Goal: Task Accomplishment & Management: Manage account settings

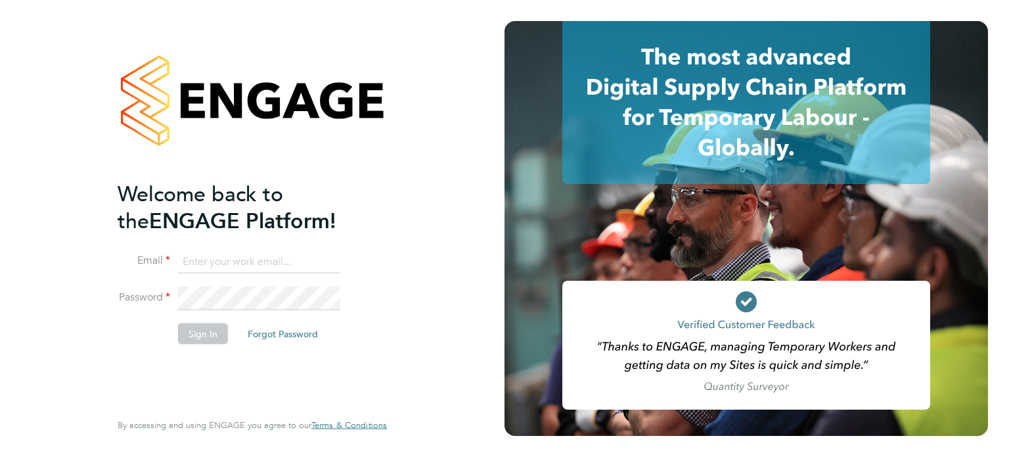
click at [202, 265] on input at bounding box center [259, 262] width 162 height 24
type input "[EMAIL_ADDRESS][DOMAIN_NAME]"
click at [216, 334] on button "Sign In" at bounding box center [203, 333] width 50 height 21
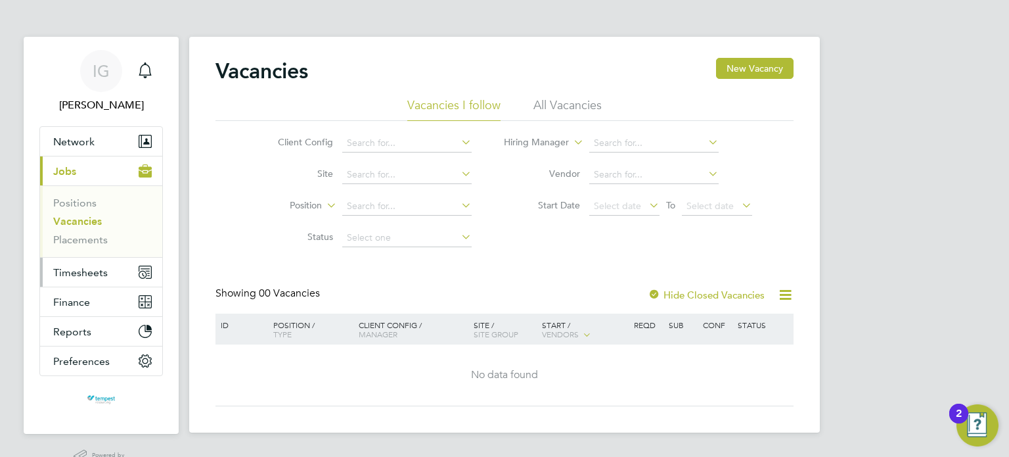
click at [93, 267] on span "Timesheets" at bounding box center [80, 272] width 55 height 12
click at [82, 264] on button "Timesheets" at bounding box center [101, 272] width 122 height 29
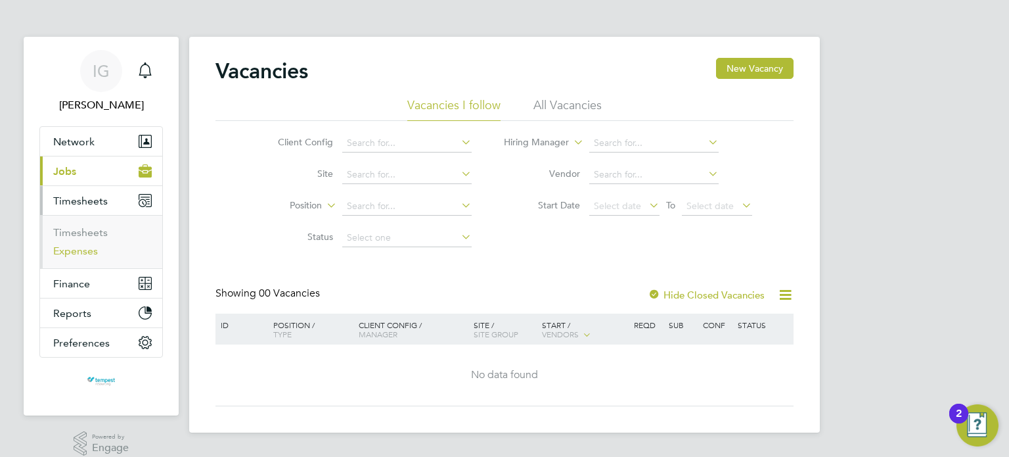
click at [87, 254] on link "Expenses" at bounding box center [75, 250] width 45 height 12
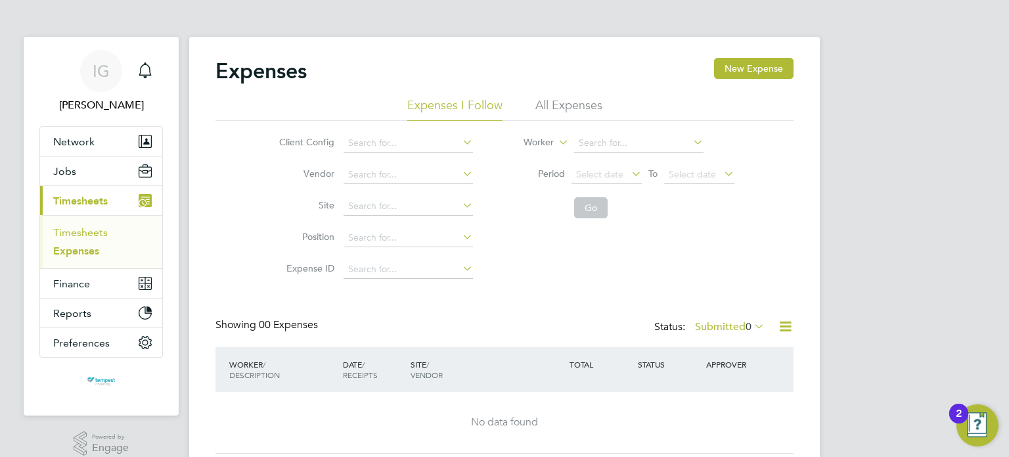
click at [93, 233] on link "Timesheets" at bounding box center [80, 232] width 55 height 12
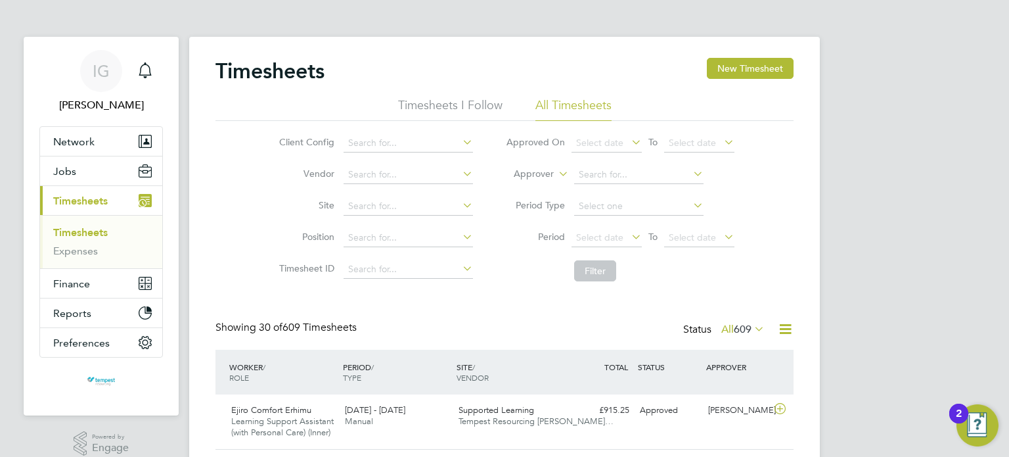
click at [629, 237] on icon at bounding box center [629, 236] width 0 height 18
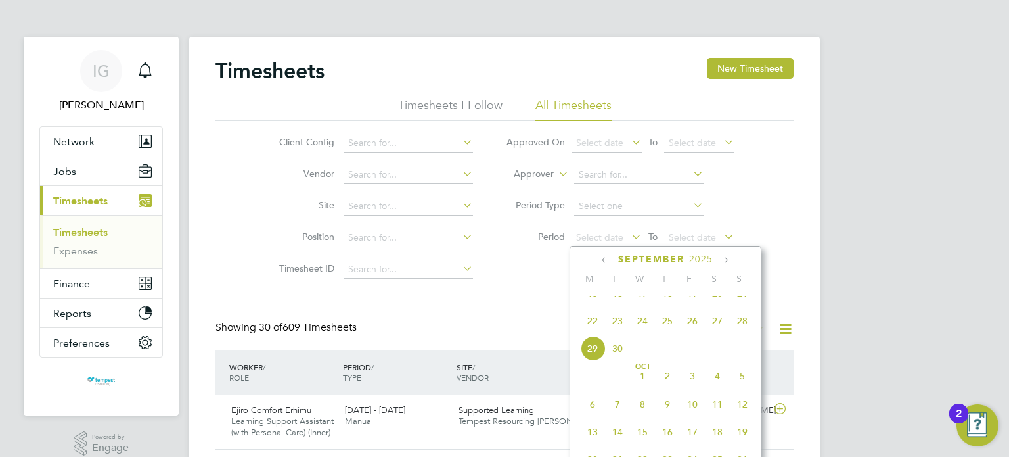
click at [593, 333] on span "22" at bounding box center [592, 320] width 25 height 25
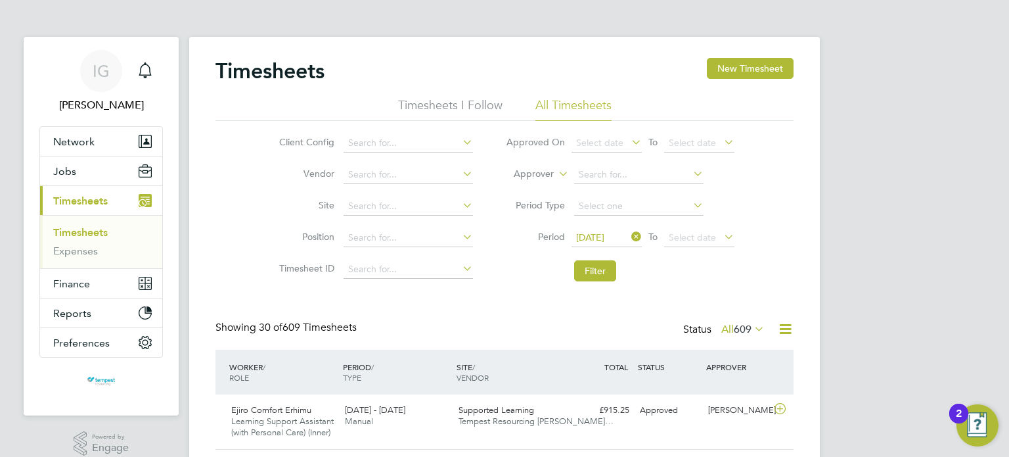
click at [721, 235] on icon at bounding box center [721, 236] width 0 height 18
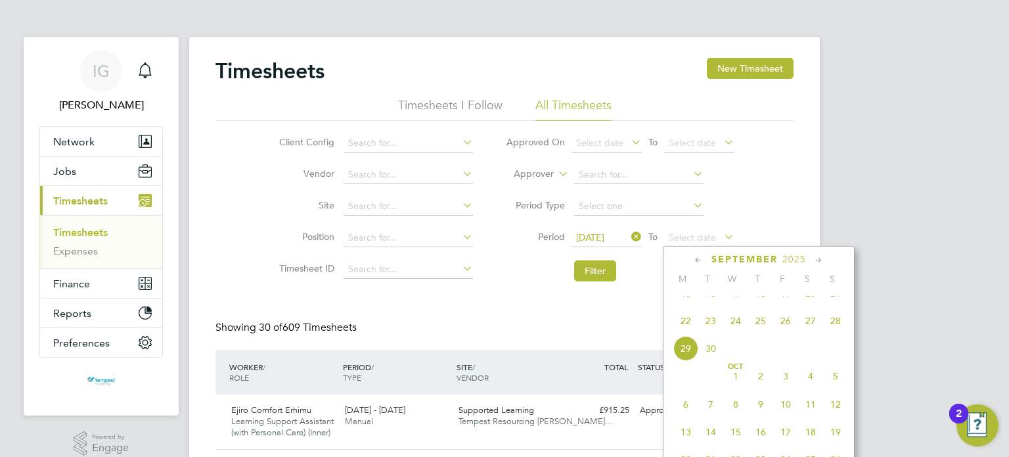
click at [836, 332] on span "28" at bounding box center [835, 320] width 25 height 25
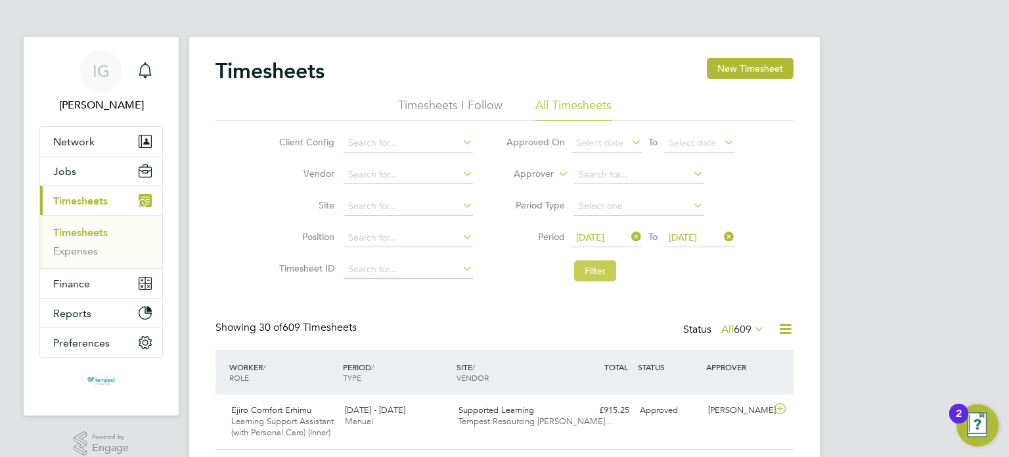
click at [598, 267] on button "Filter" at bounding box center [595, 270] width 42 height 21
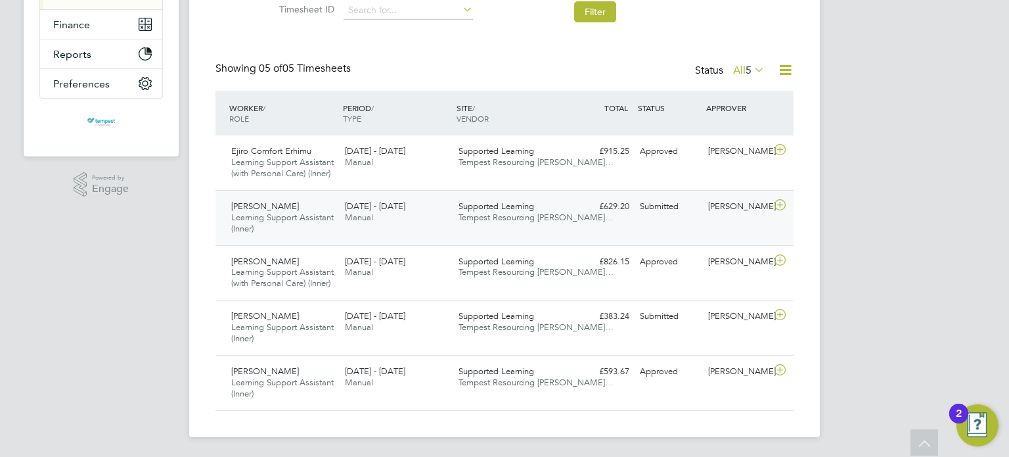
click at [295, 209] on div "Ahmed Aissouf Learning Support Assistant (Inner) 22 - 28 Sep 2025" at bounding box center [283, 218] width 114 height 44
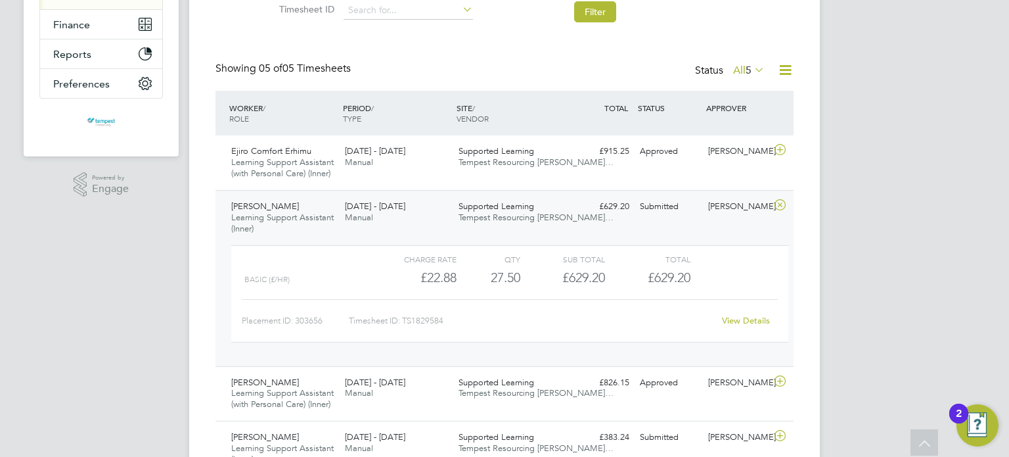
click at [427, 315] on div "Timesheet ID: TS1829584" at bounding box center [531, 320] width 365 height 21
click at [426, 315] on div "Timesheet ID: TS1829584" at bounding box center [531, 320] width 365 height 21
copy div "TS1829584 View Details Tabitha John Learning Support Assistant (with Personal C…"
click at [374, 263] on div "Charge rate" at bounding box center [414, 259] width 85 height 16
click at [340, 207] on div "22 - 28 Sep 2025 Manual" at bounding box center [397, 212] width 114 height 33
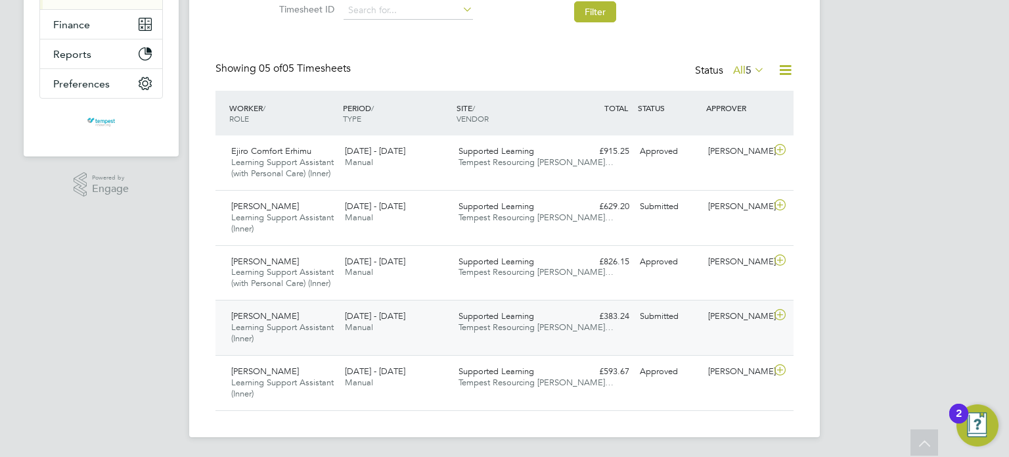
click at [324, 322] on span "Learning Support Assistant (Inner)" at bounding box center [282, 332] width 103 height 22
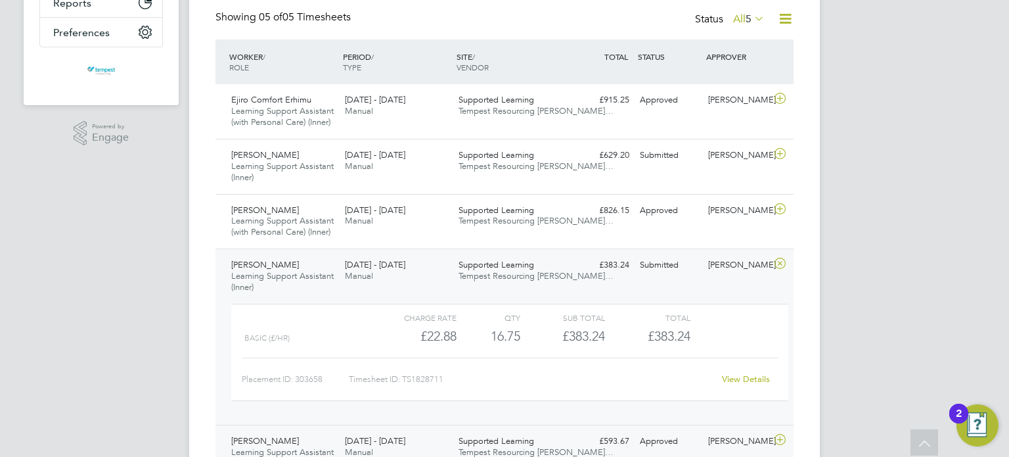
scroll to position [379, 0]
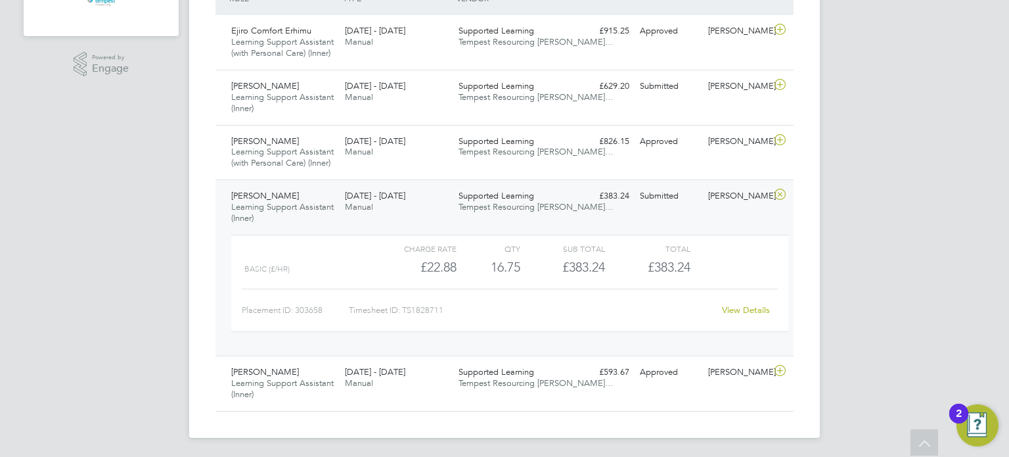
click at [428, 307] on div "Timesheet ID: TS1828711" at bounding box center [531, 310] width 365 height 21
copy div "TS1828711 View Details Malaika Arshad Learning Support Assistant (Inner) 22 - 2…"
drag, startPoint x: 317, startPoint y: 192, endPoint x: 331, endPoint y: 186, distance: 15.6
click at [317, 192] on div "Wanda Hawran Learning Support Assistant (Inner) 22 - 28 Sep 2025" at bounding box center [283, 207] width 114 height 44
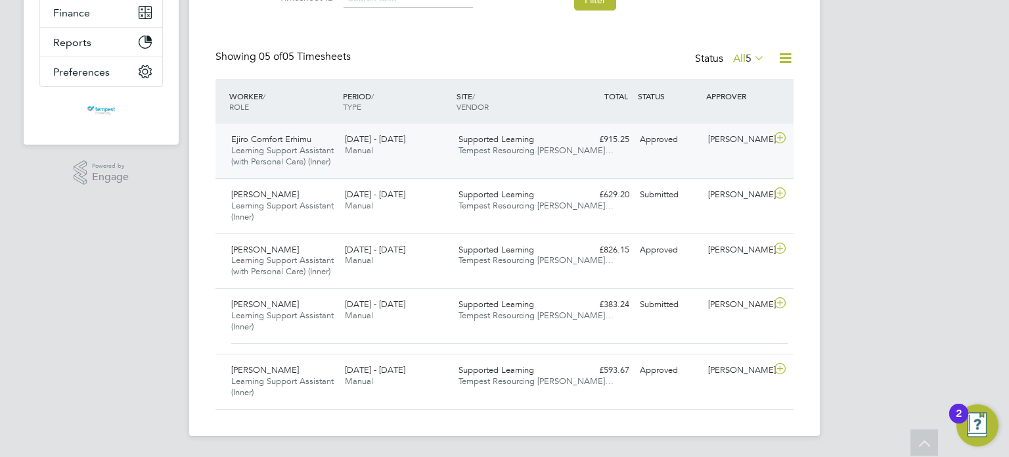
scroll to position [194, 0]
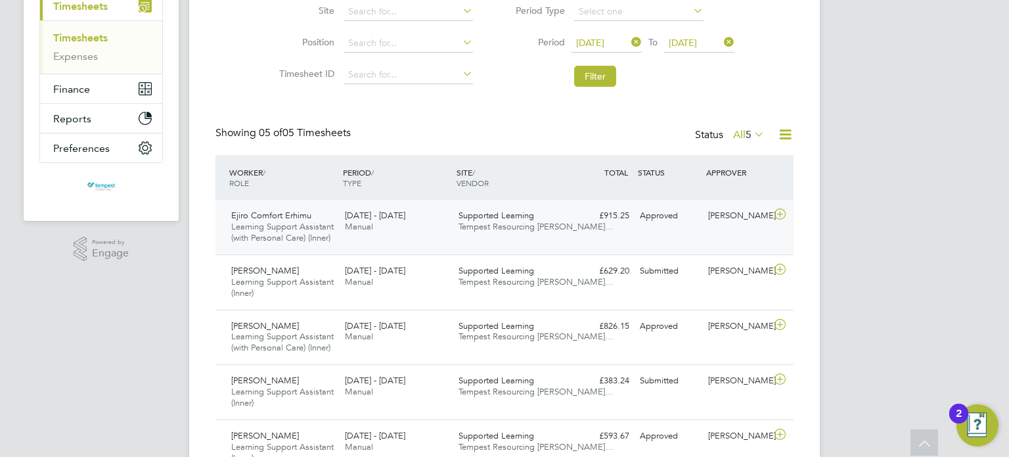
click at [461, 218] on span "Supported Learning" at bounding box center [497, 215] width 76 height 11
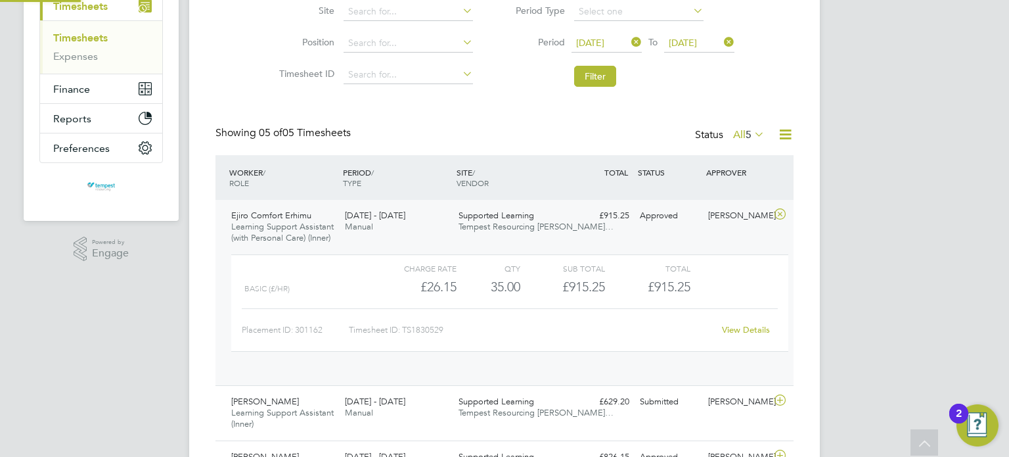
scroll to position [22, 127]
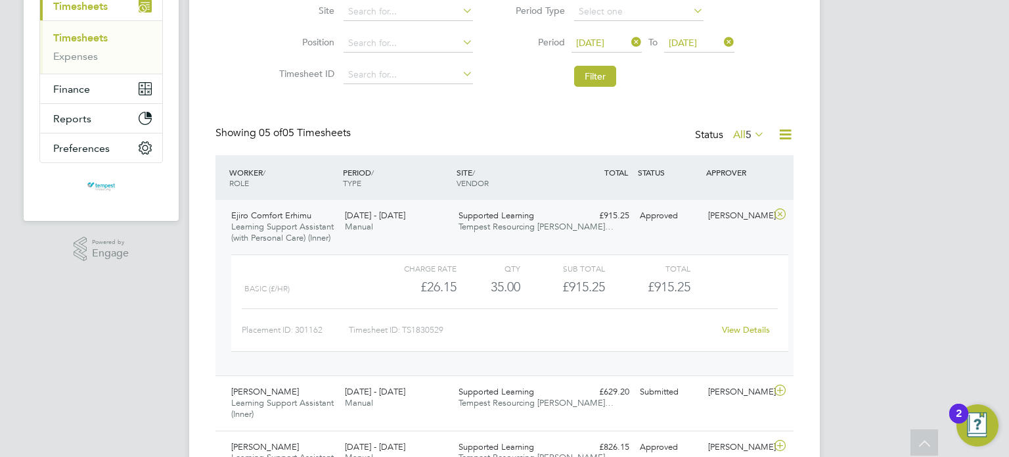
click at [541, 215] on div "Supported Learning Tempest Resourcing Lim…" at bounding box center [510, 221] width 114 height 33
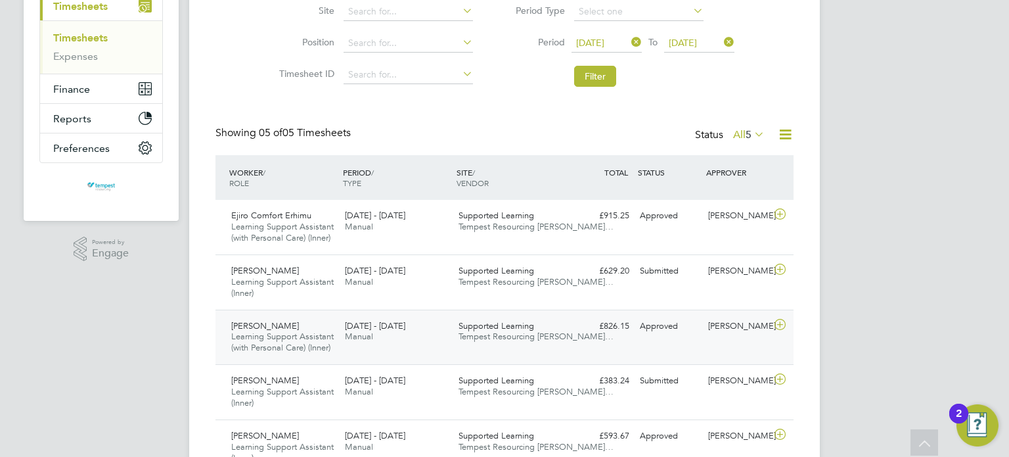
scroll to position [259, 0]
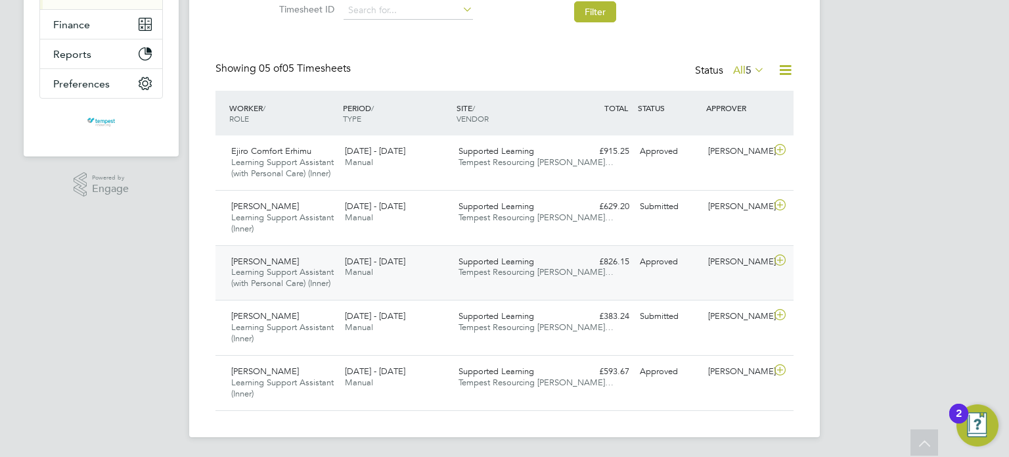
click at [640, 279] on div "Tabitha John Learning Support Assistant (with Personal Care) (Inner) 22 - 28 Se…" at bounding box center [505, 272] width 578 height 55
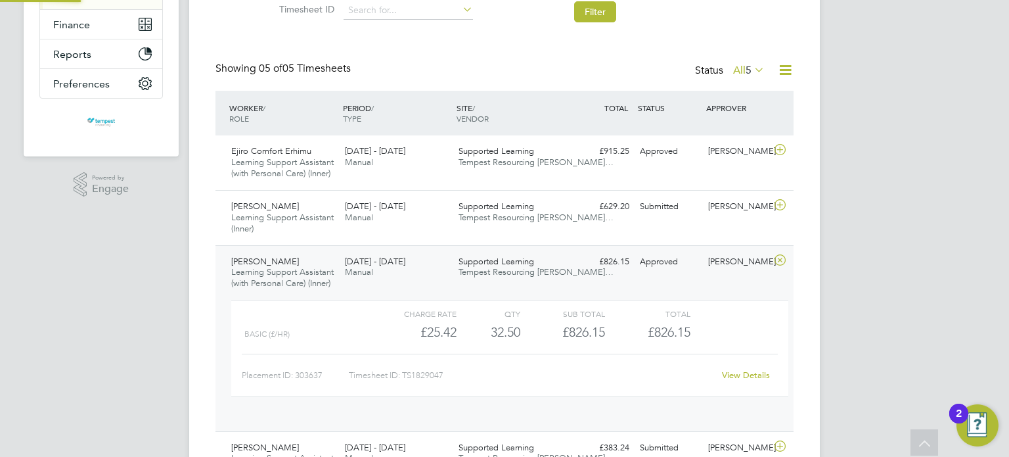
scroll to position [22, 127]
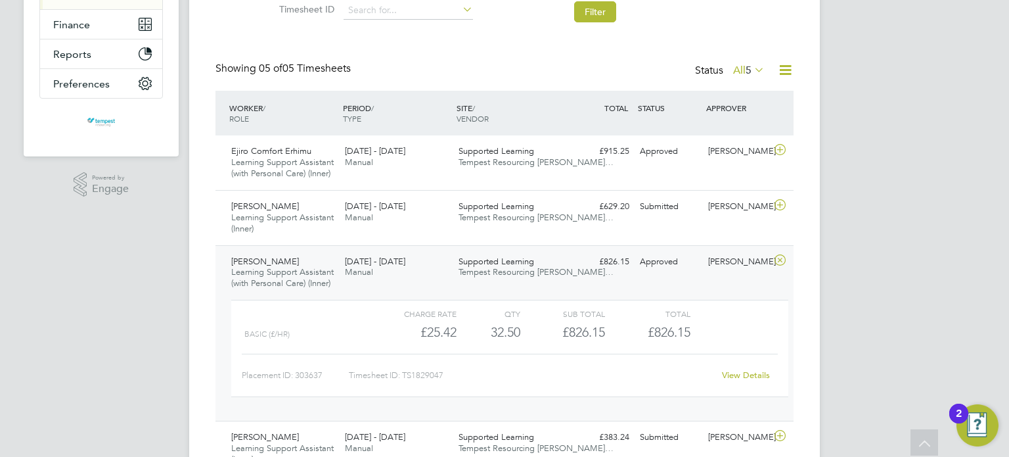
click at [643, 273] on div "Tabitha John Learning Support Assistant (with Personal Care) (Inner) 22 - 28 Se…" at bounding box center [505, 333] width 578 height 176
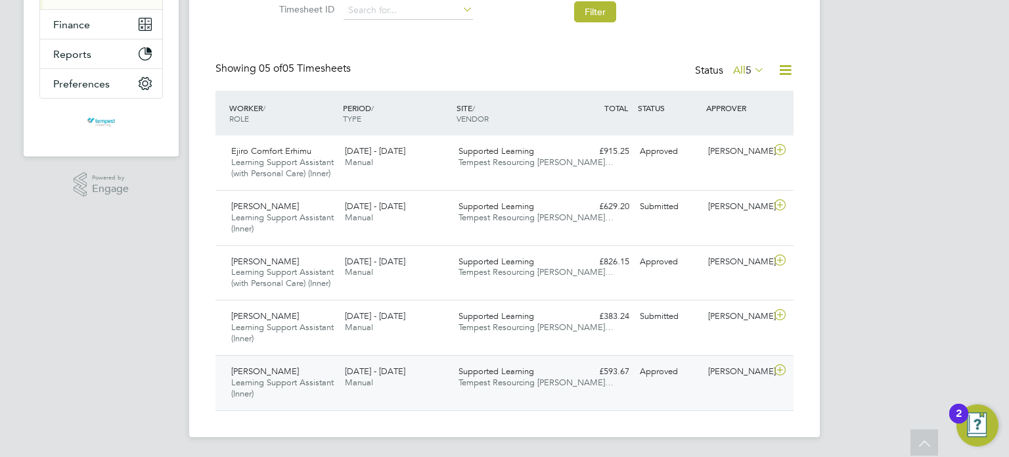
click at [504, 373] on span "Supported Learning" at bounding box center [497, 370] width 76 height 11
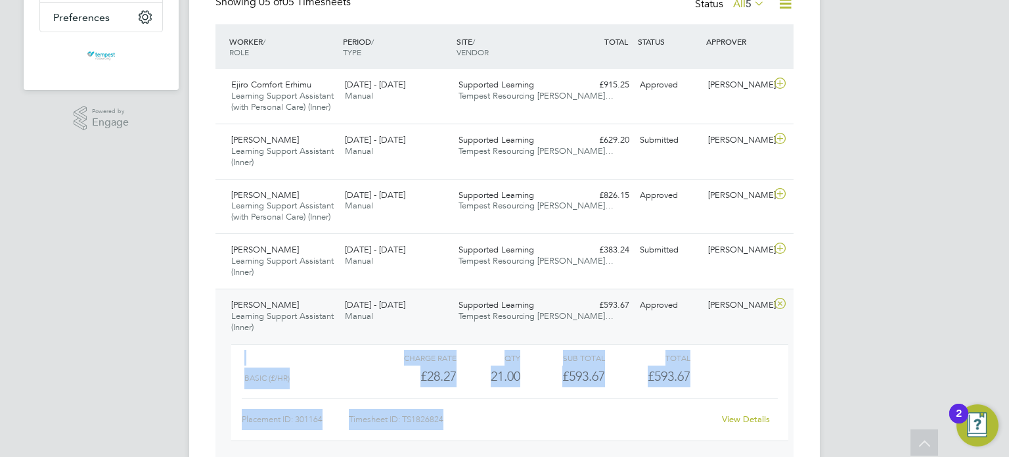
scroll to position [379, 0]
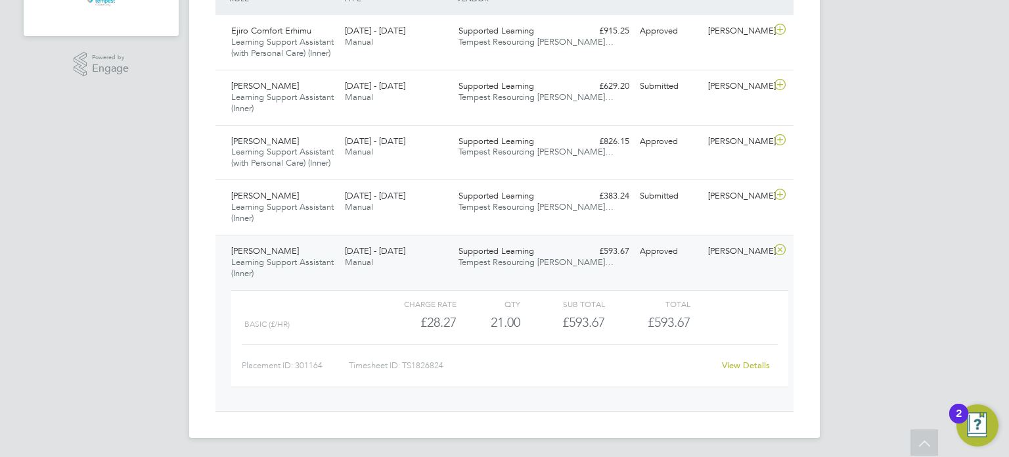
click at [894, 251] on div "IG Imre Gyori Notifications Applications: Network Team Members Businesses Sites…" at bounding box center [504, 40] width 1009 height 838
